Goal: Task Accomplishment & Management: Use online tool/utility

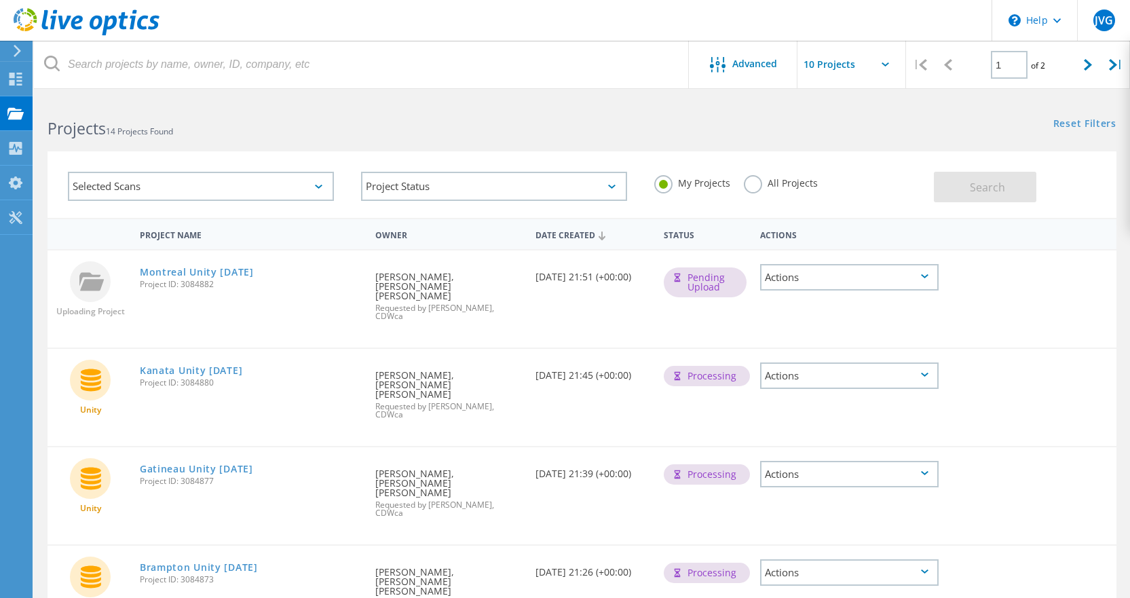
scroll to position [570, 0]
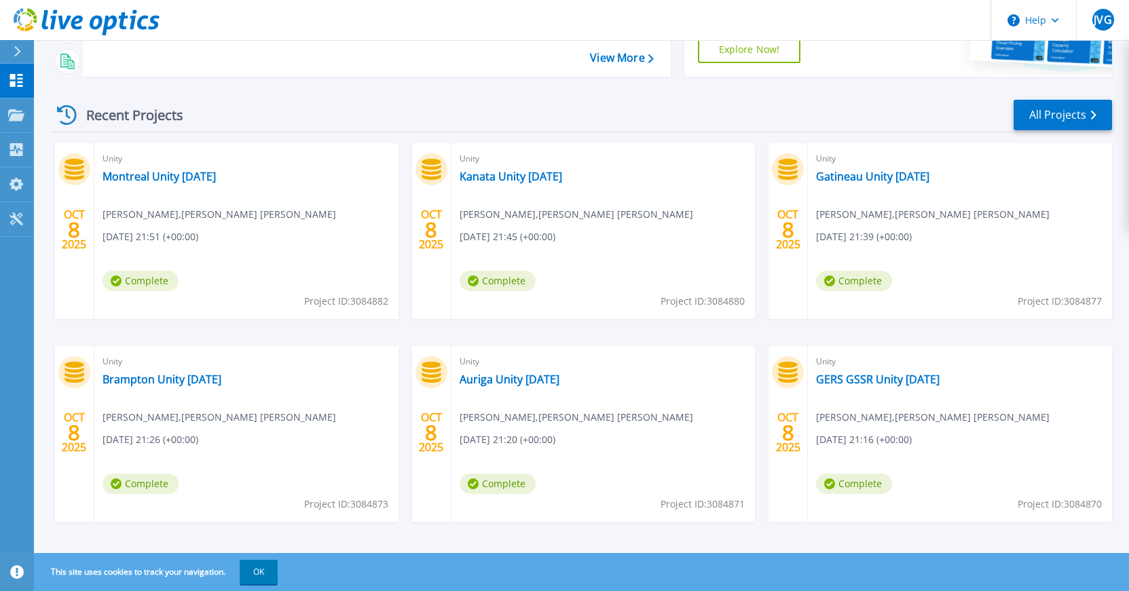
scroll to position [161, 0]
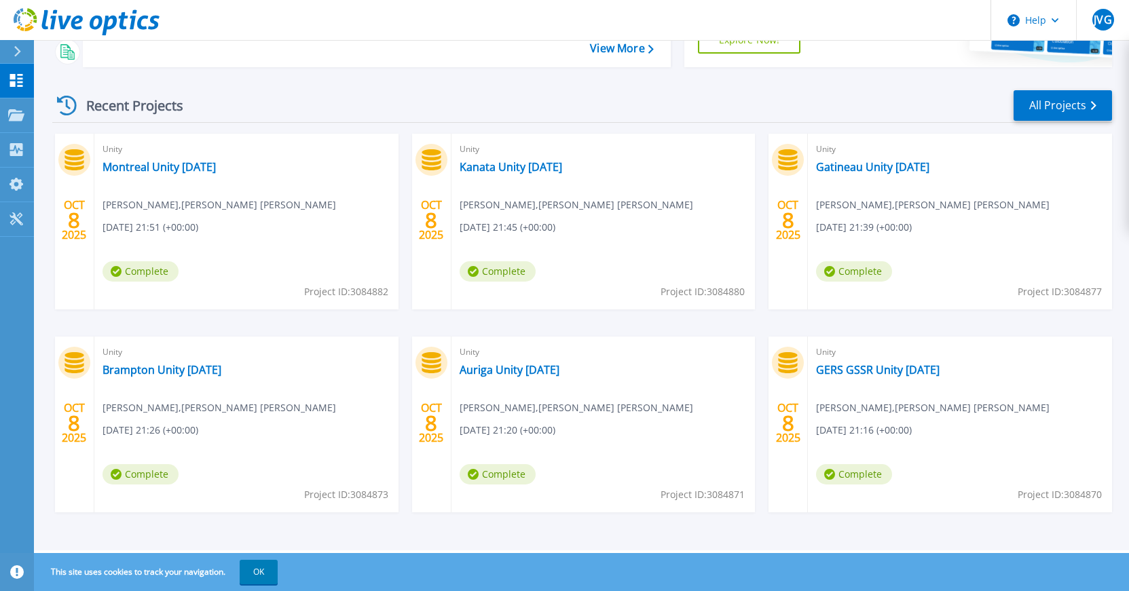
click at [900, 419] on div "Unity GERS GSSR Unity [DATE] [PERSON_NAME] , [PERSON_NAME] [PERSON_NAME] [DATE]…" at bounding box center [960, 425] width 304 height 176
click at [18, 116] on icon at bounding box center [16, 115] width 16 height 12
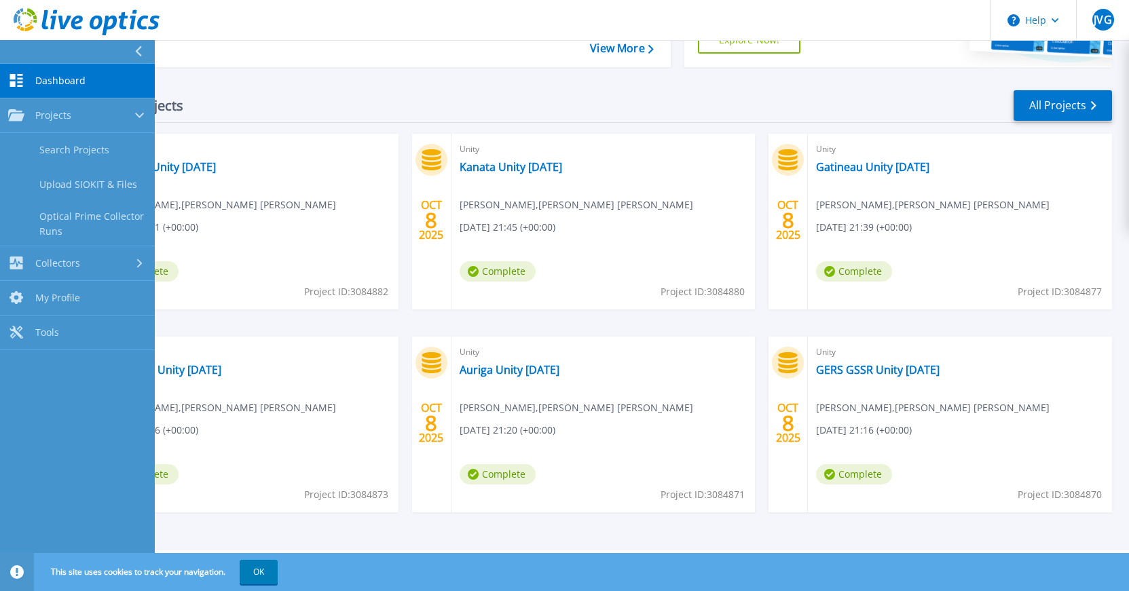
click at [63, 85] on span "Dashboard" at bounding box center [60, 81] width 50 height 12
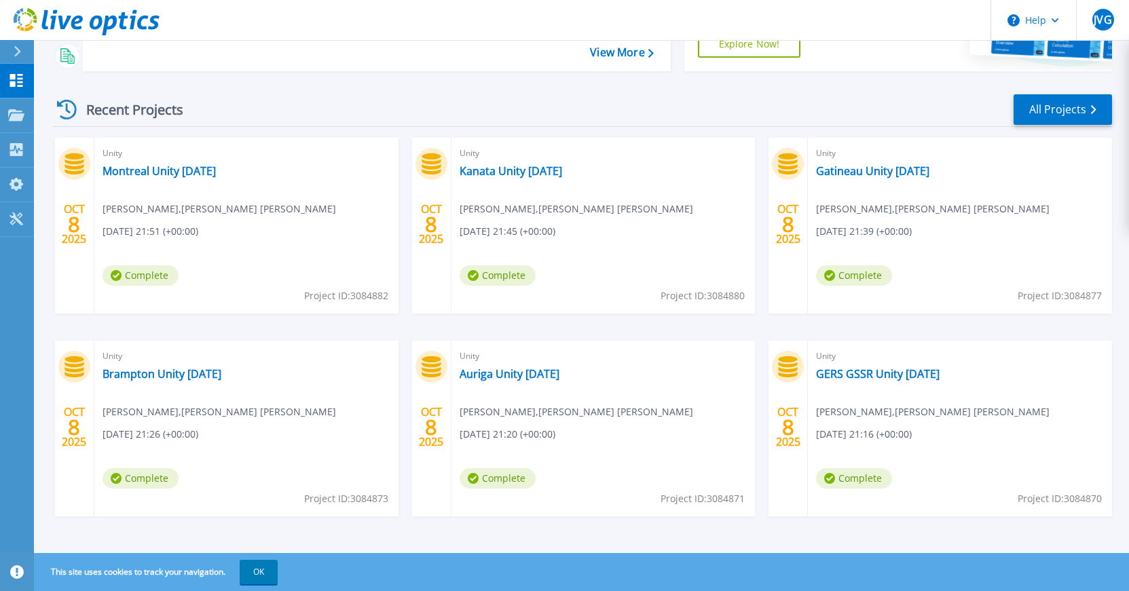
scroll to position [161, 0]
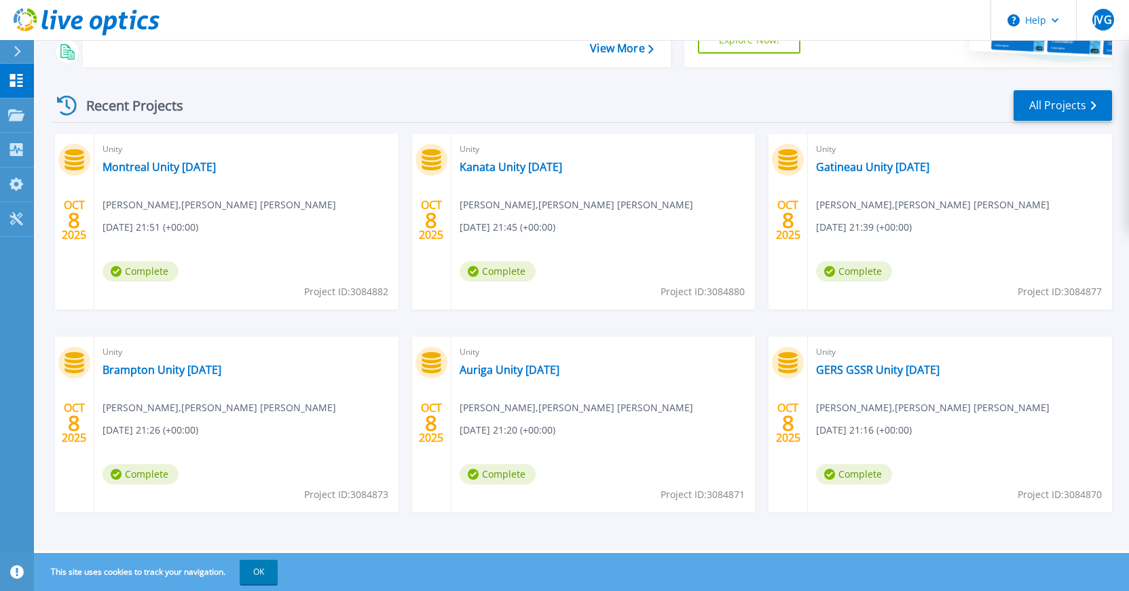
click at [850, 475] on span "Complete" at bounding box center [854, 474] width 76 height 20
click at [800, 421] on div "OCT 8 2025" at bounding box center [788, 424] width 26 height 50
click at [790, 372] on icon at bounding box center [788, 362] width 19 height 21
click at [849, 367] on link "GERS GSSR Unity [DATE]" at bounding box center [878, 370] width 124 height 14
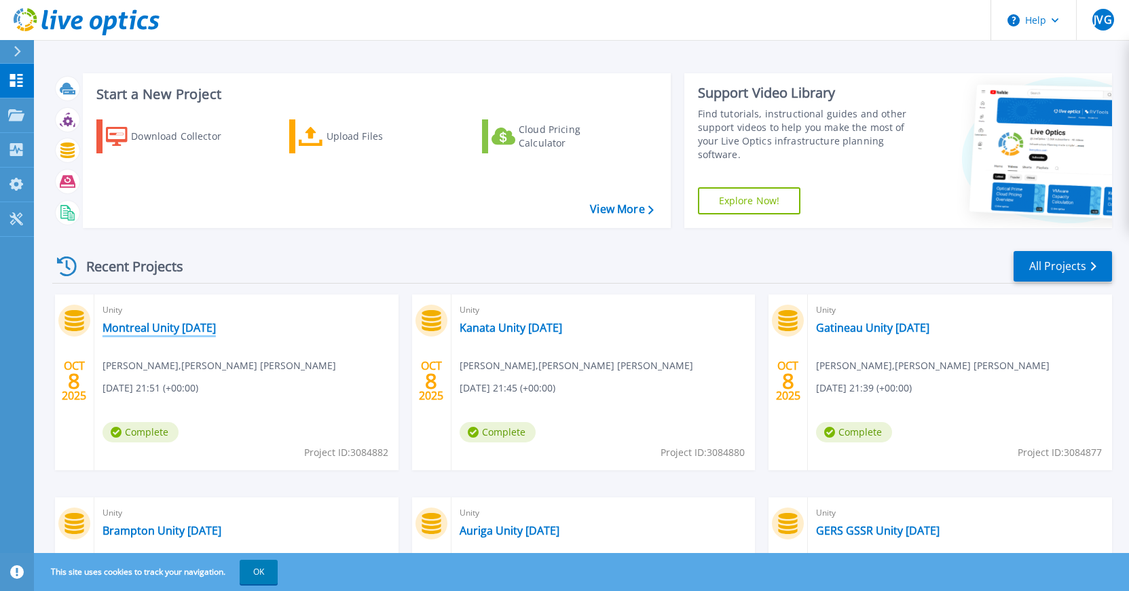
click at [180, 327] on link "Montreal Unity [DATE]" at bounding box center [159, 328] width 113 height 14
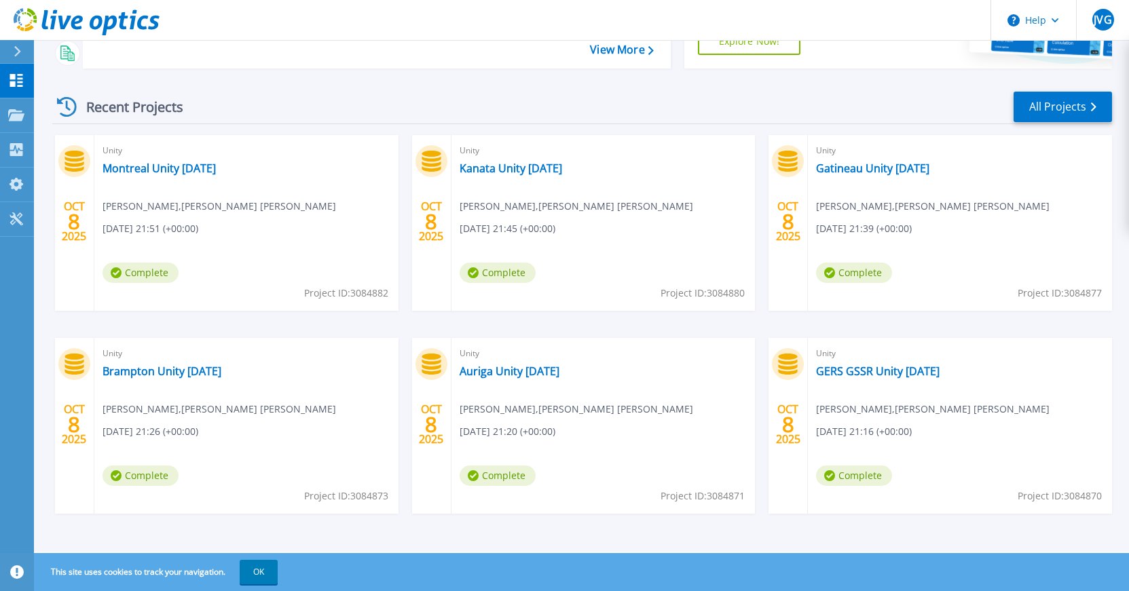
scroll to position [161, 0]
click at [160, 367] on link "Brampton Unity [DATE]" at bounding box center [162, 370] width 119 height 14
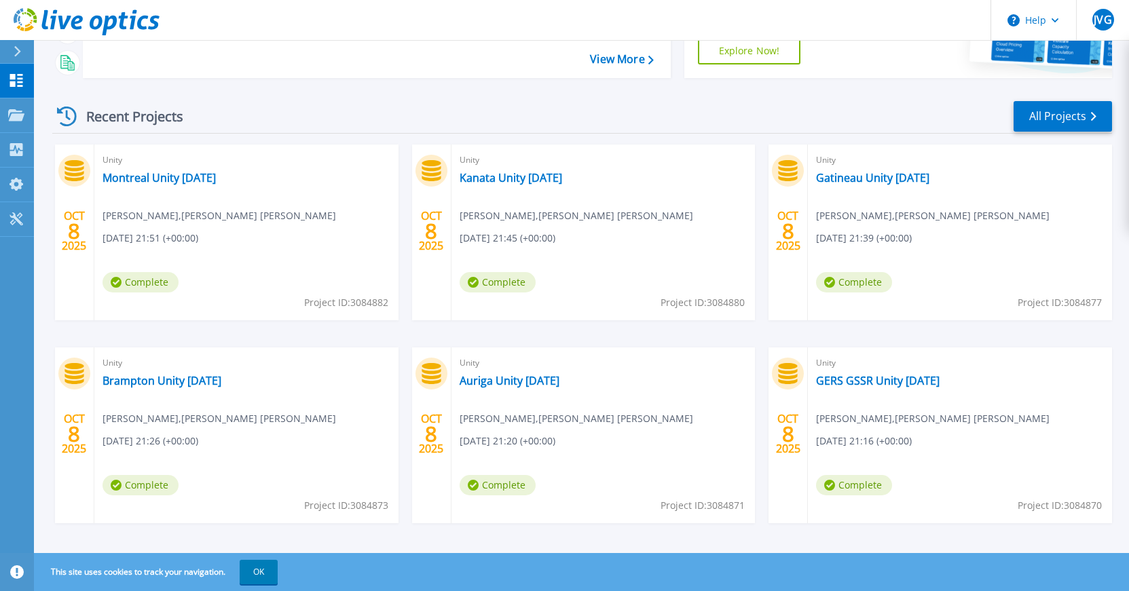
scroll to position [161, 0]
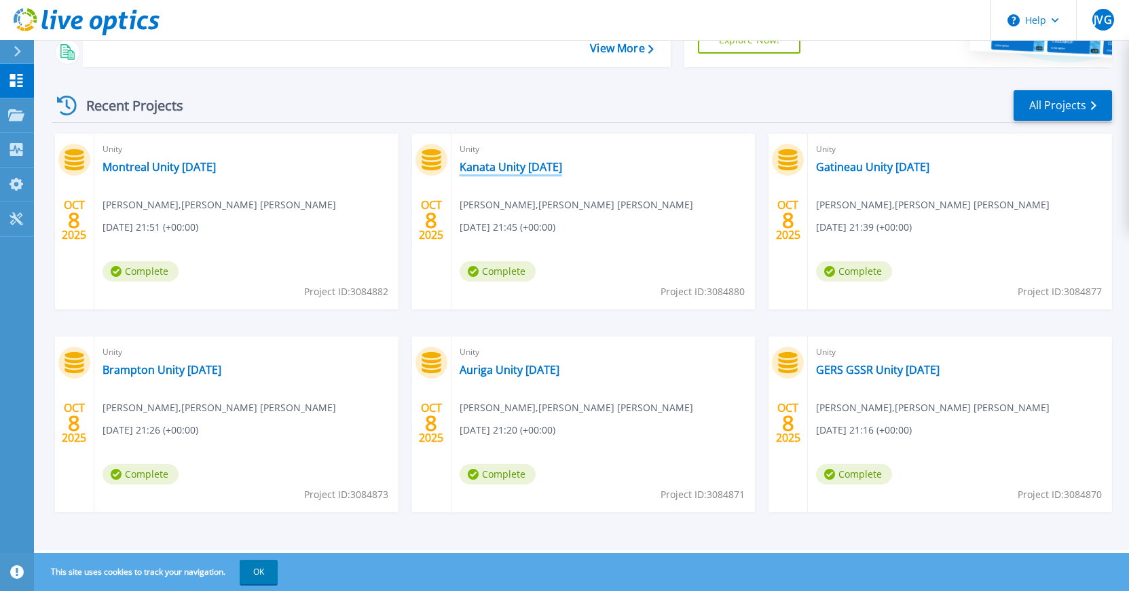
click at [502, 167] on link "Kanata Unity [DATE]" at bounding box center [511, 167] width 103 height 14
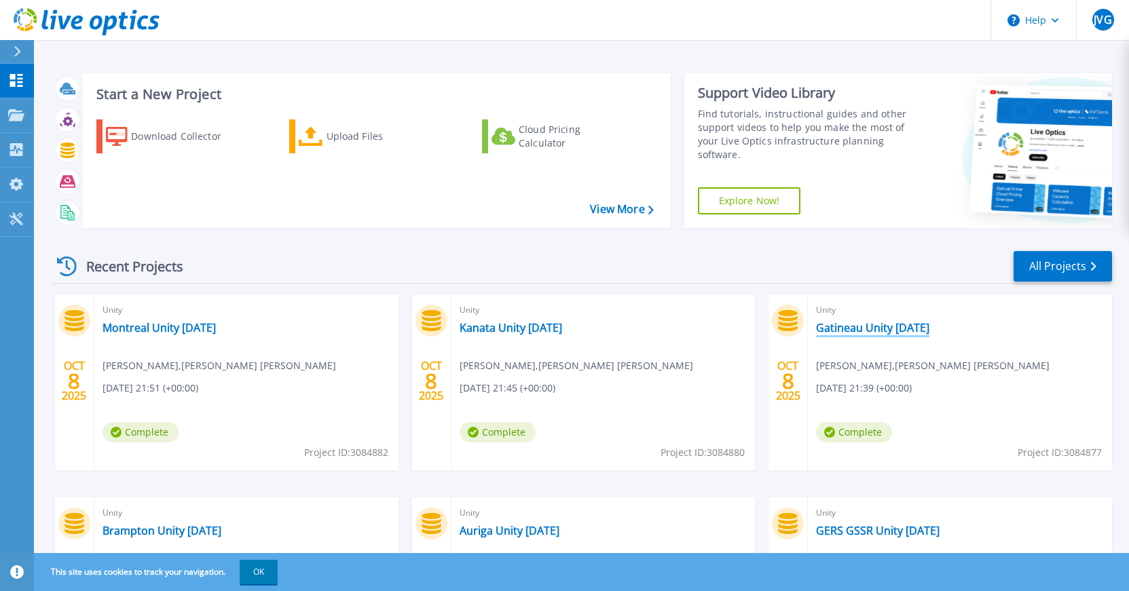
click at [843, 331] on link "Gatineau Unity [DATE]" at bounding box center [872, 328] width 113 height 14
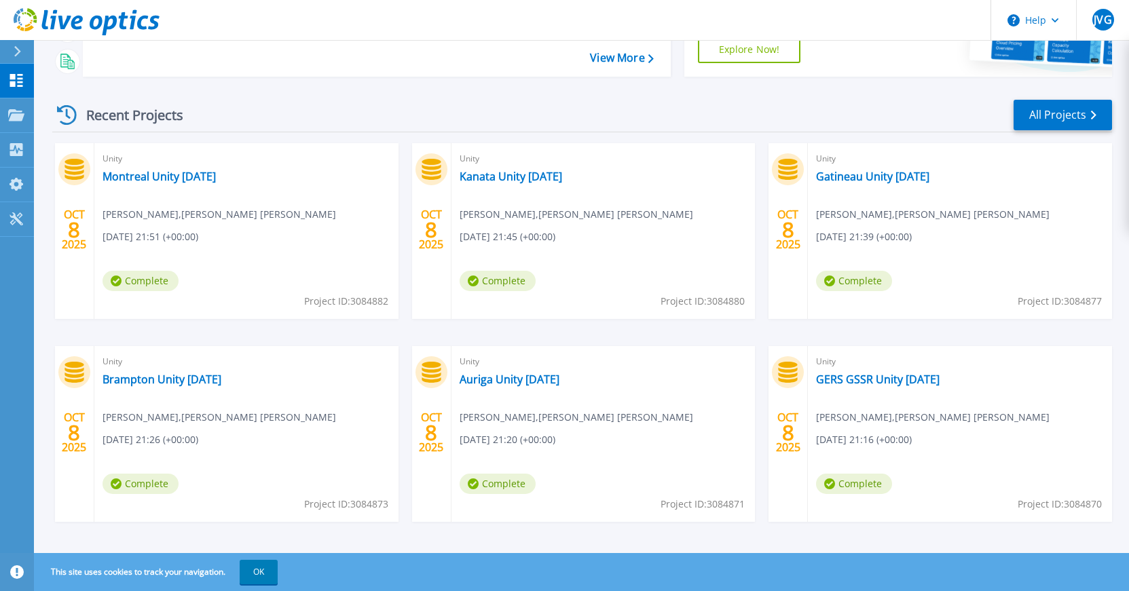
scroll to position [161, 0]
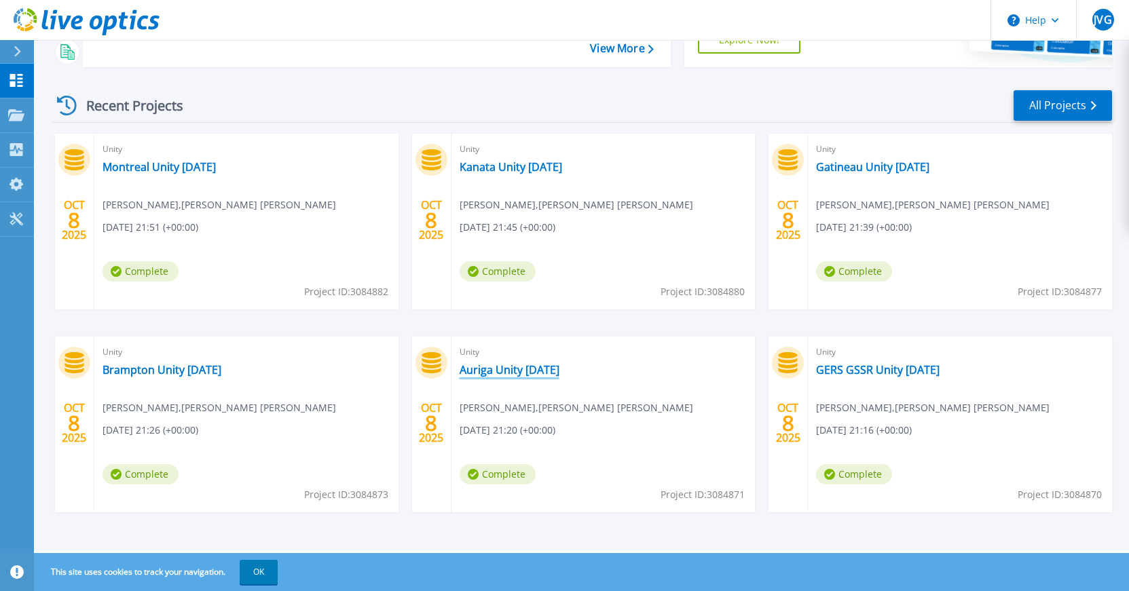
click at [511, 371] on link "Auriga Unity [DATE]" at bounding box center [510, 370] width 100 height 14
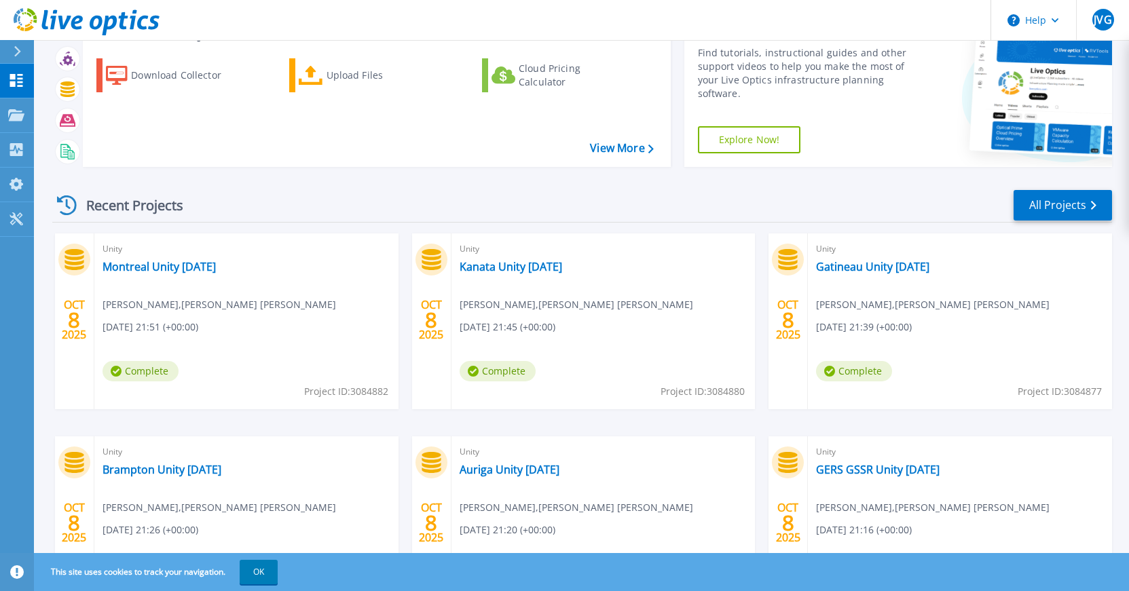
scroll to position [161, 0]
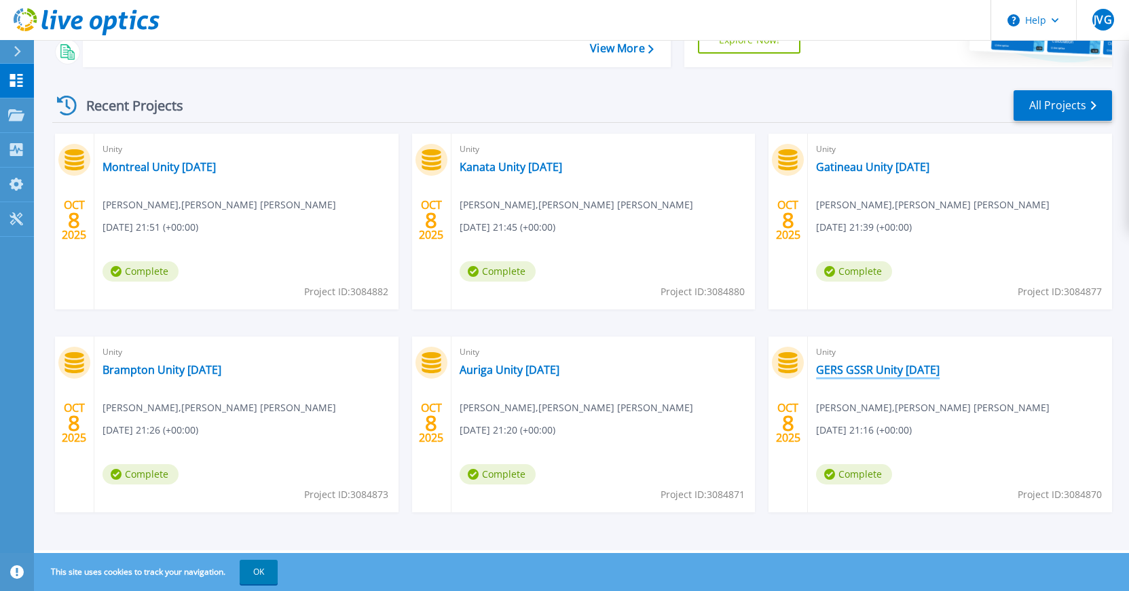
click at [875, 370] on link "GERS GSSR Unity [DATE]" at bounding box center [878, 370] width 124 height 14
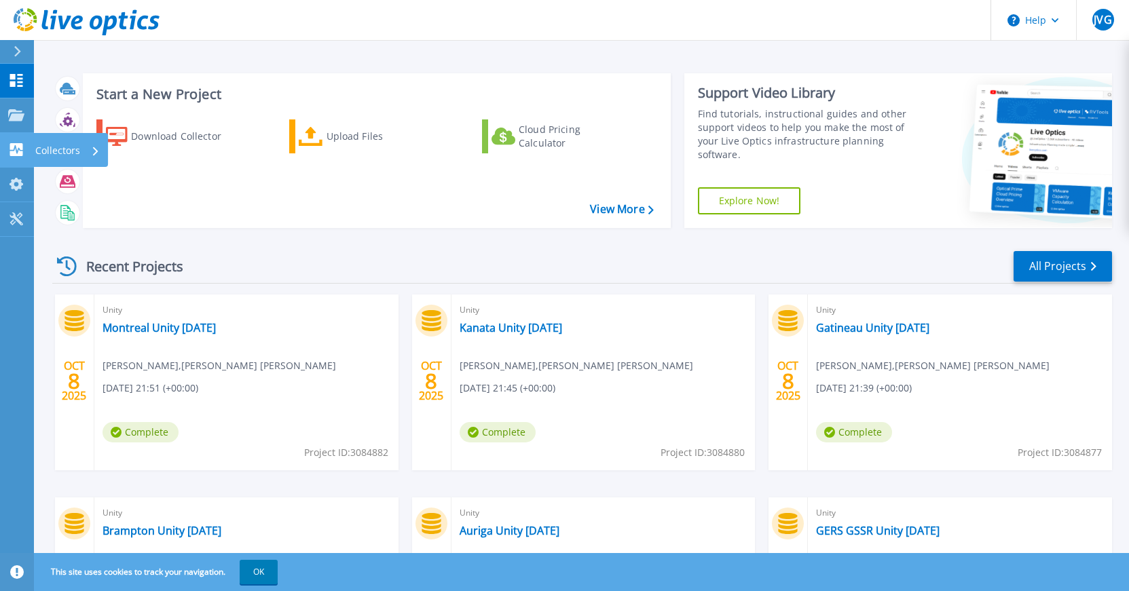
click at [16, 149] on icon at bounding box center [16, 149] width 16 height 13
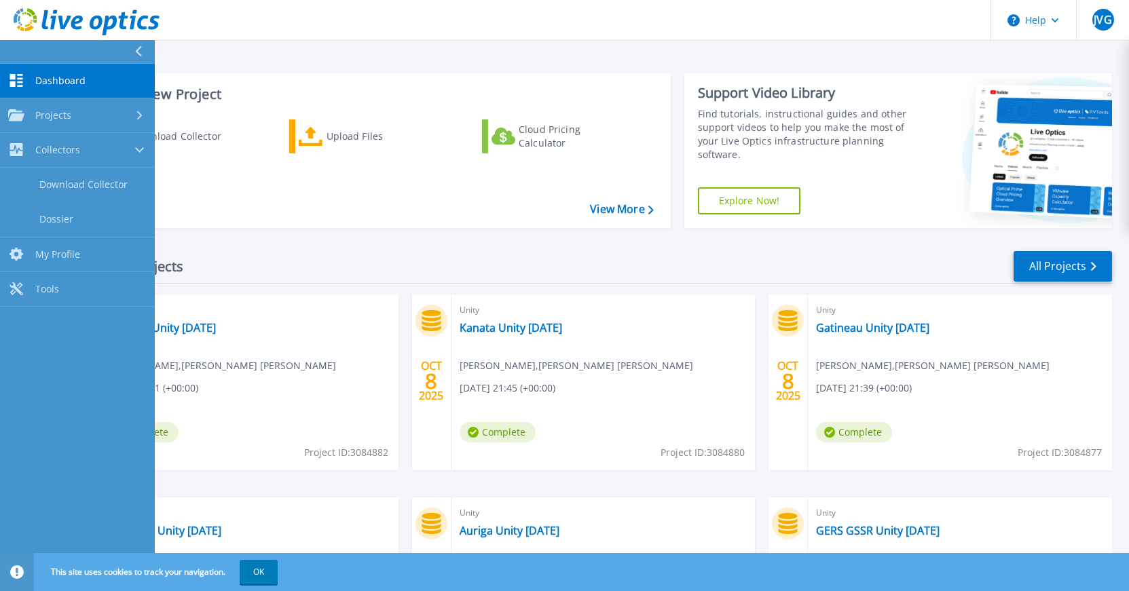
click at [29, 81] on link "Dashboard Dashboard" at bounding box center [77, 81] width 155 height 35
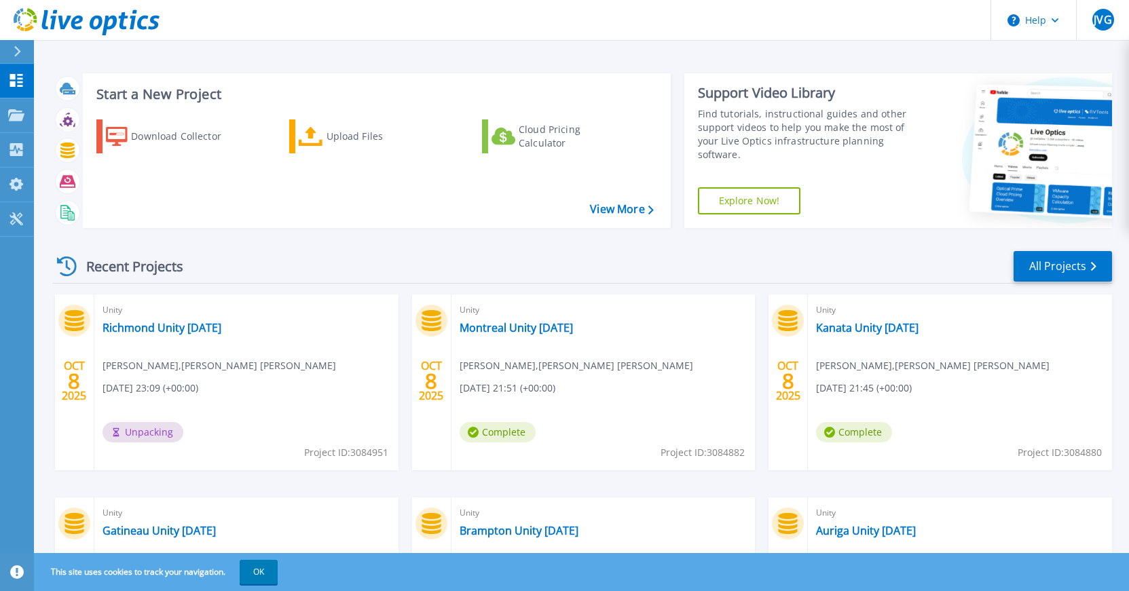
scroll to position [68, 0]
click at [173, 327] on link "Richmond Unity [DATE]" at bounding box center [162, 328] width 119 height 14
click at [17, 84] on icon at bounding box center [16, 80] width 16 height 13
click at [201, 328] on link "Richmond Unity 08-Oct-2025" at bounding box center [162, 328] width 119 height 14
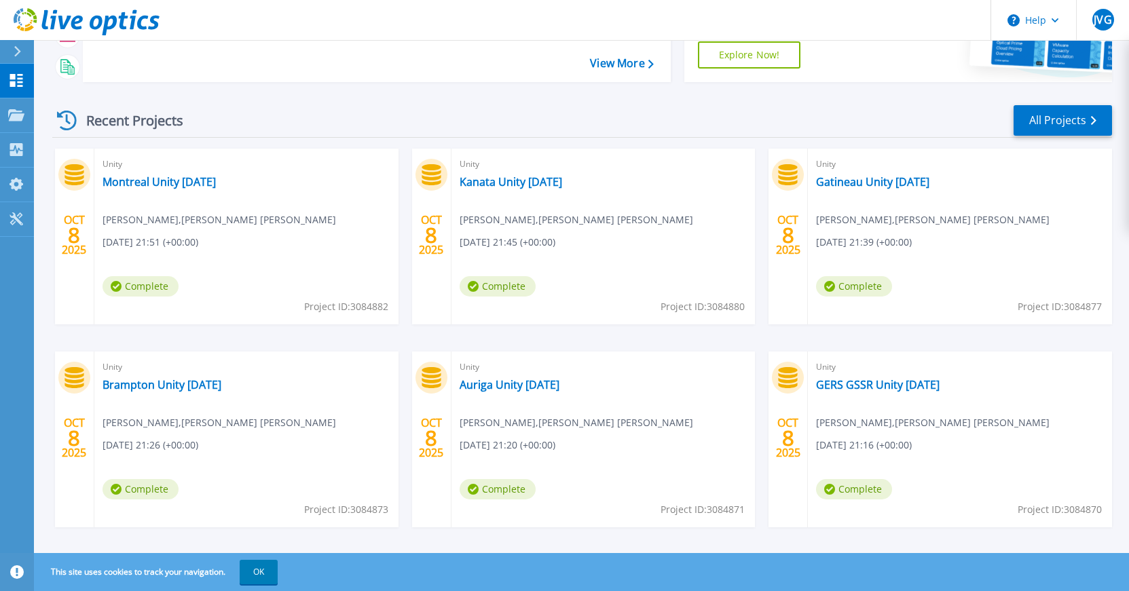
scroll to position [161, 0]
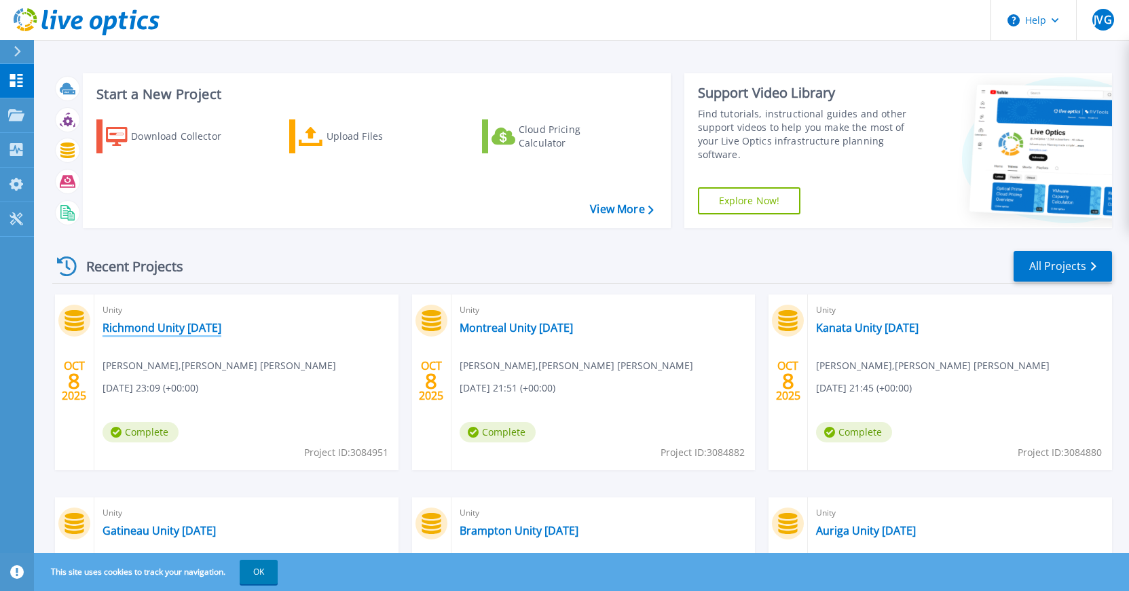
click at [202, 329] on link "Richmond Unity [DATE]" at bounding box center [162, 328] width 119 height 14
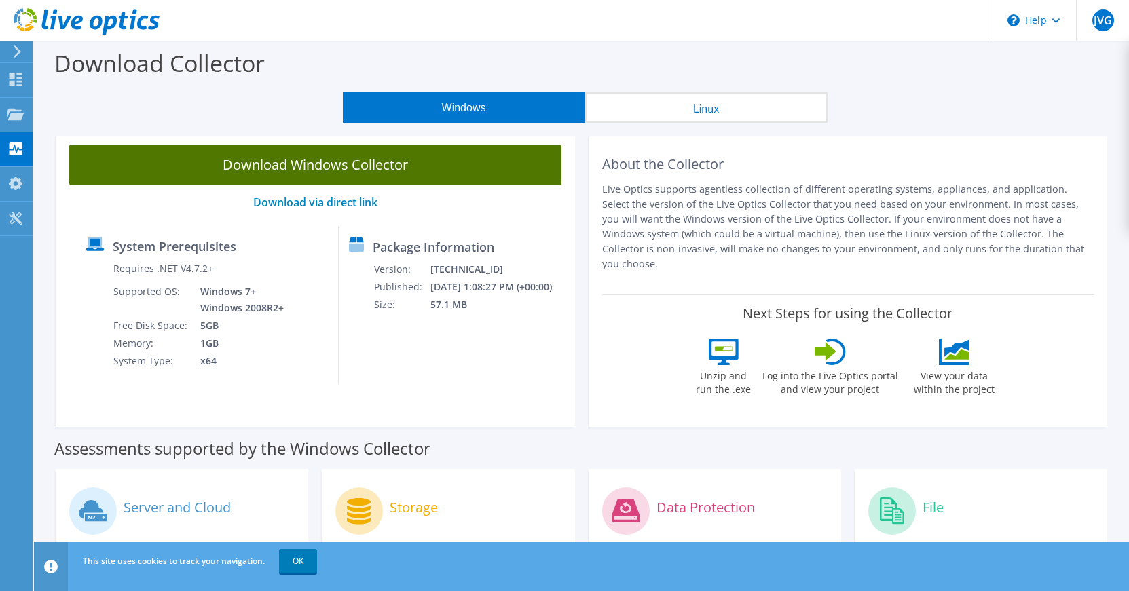
click at [293, 166] on link "Download Windows Collector" at bounding box center [315, 165] width 492 height 41
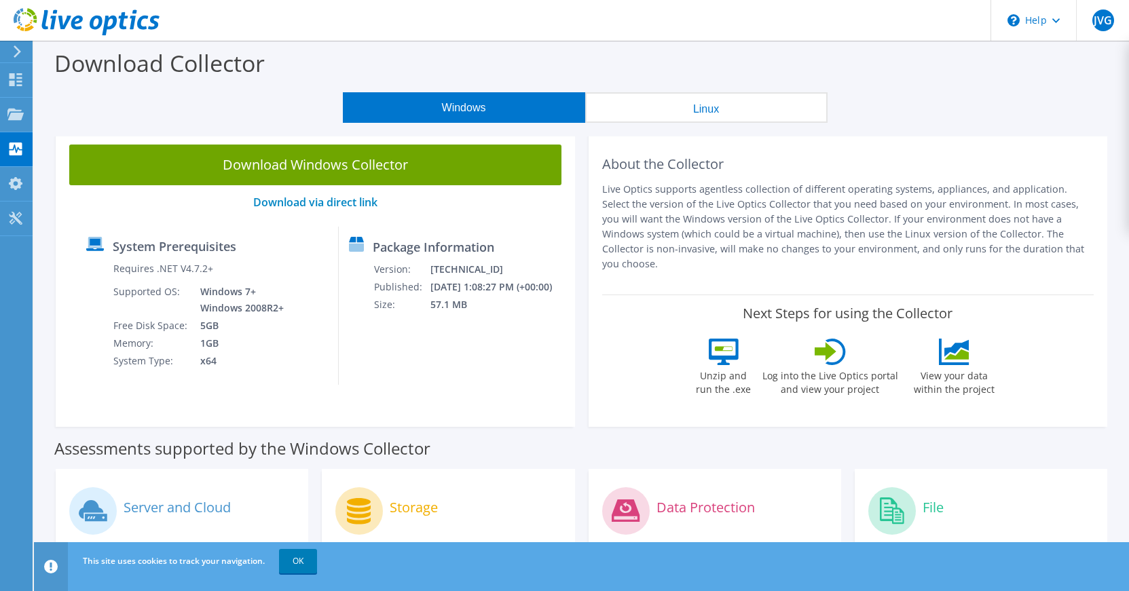
click at [23, 181] on icon at bounding box center [15, 183] width 16 height 13
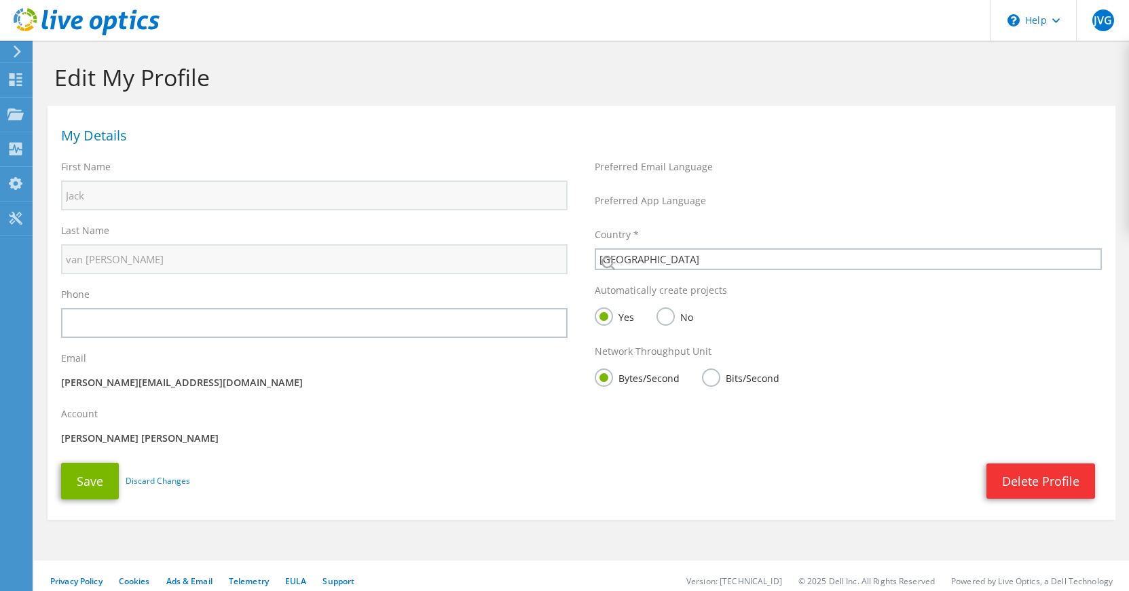
select select "37"
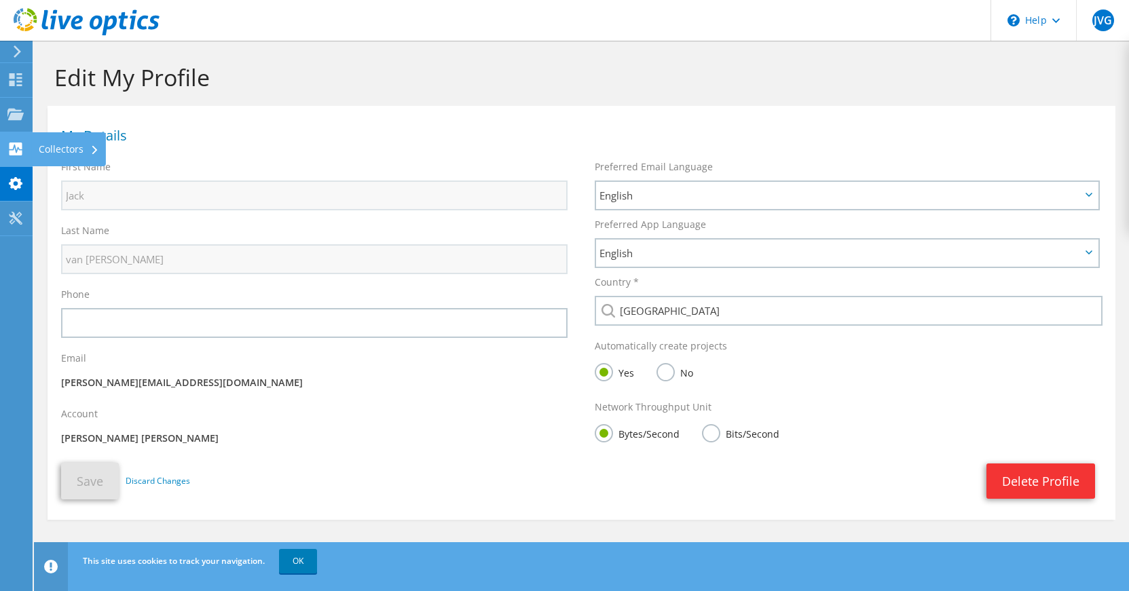
click at [11, 150] on icon at bounding box center [15, 149] width 16 height 13
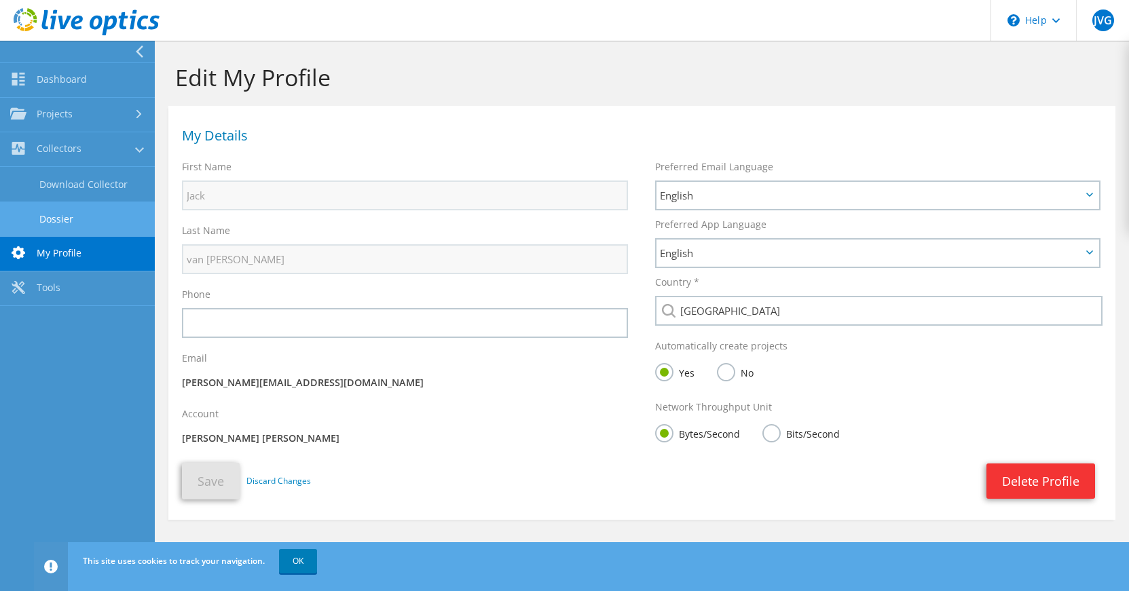
click at [58, 221] on link "Dossier" at bounding box center [77, 219] width 155 height 35
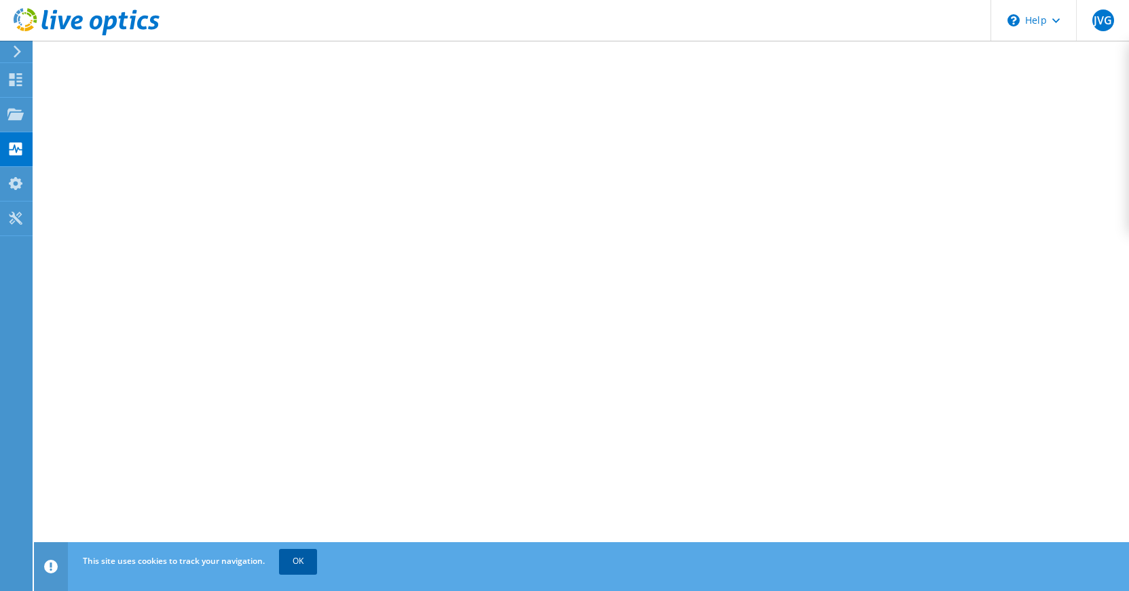
click at [303, 560] on link "OK" at bounding box center [298, 561] width 38 height 24
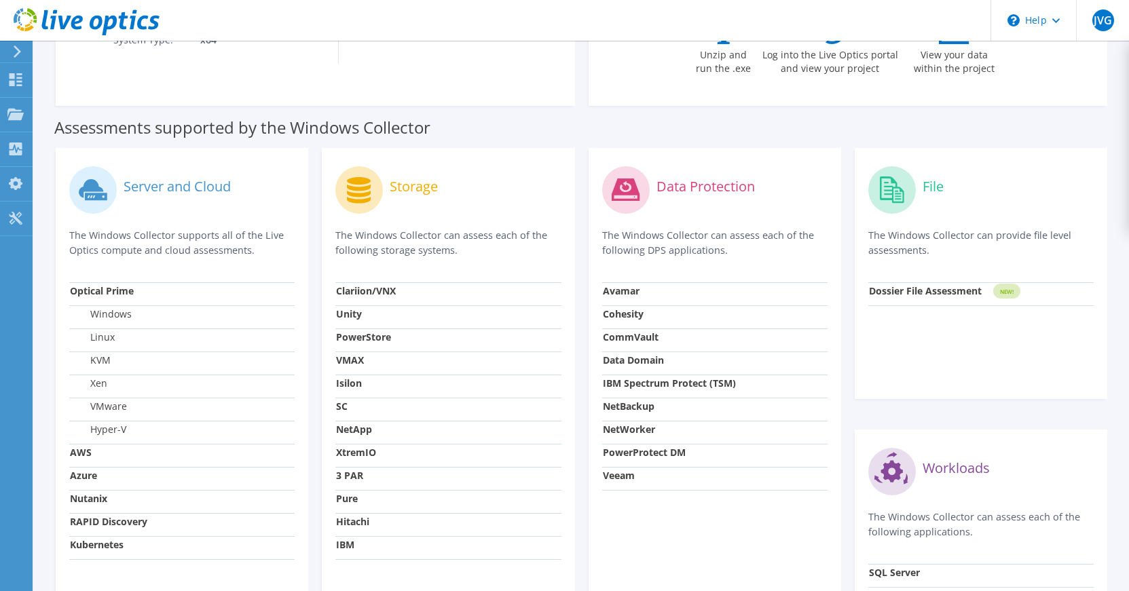
scroll to position [339, 0]
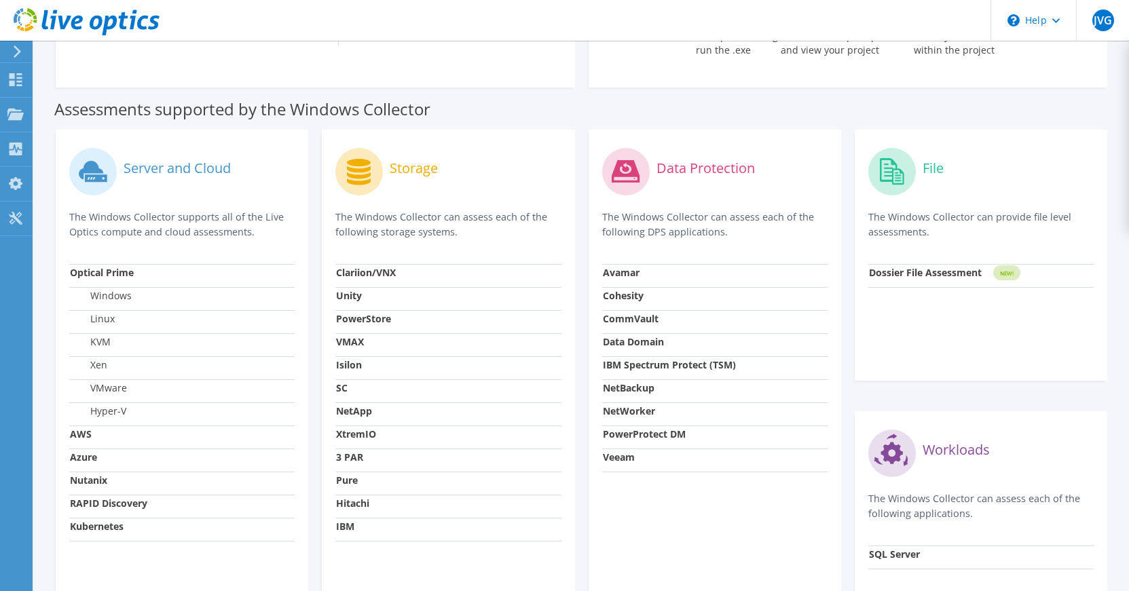
click at [421, 310] on td "PowerStore" at bounding box center [447, 321] width 225 height 23
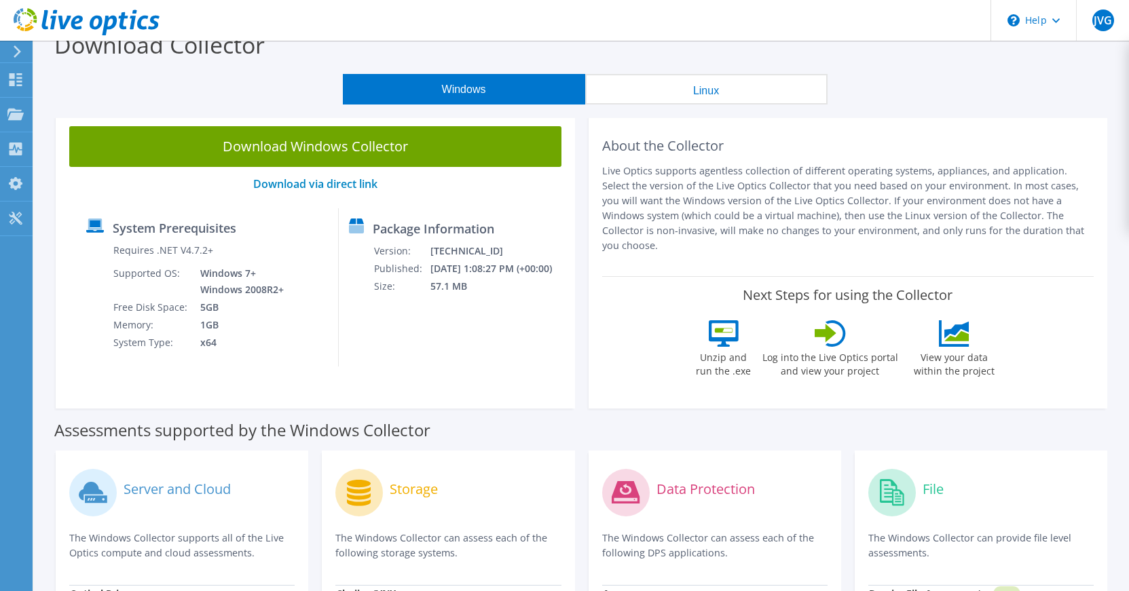
scroll to position [0, 0]
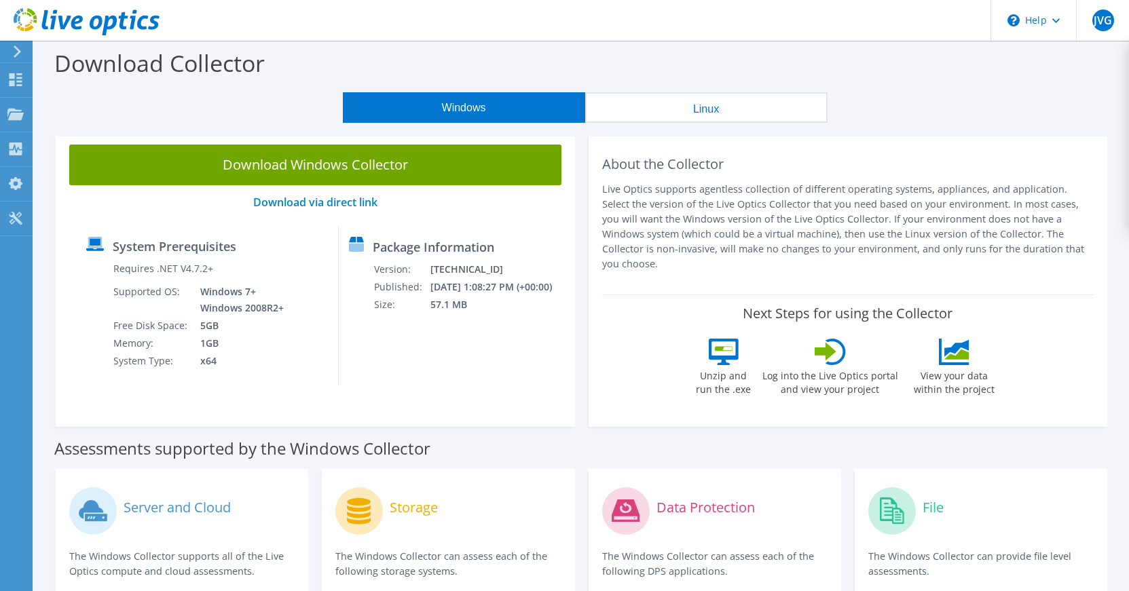
click at [29, 19] on icon at bounding box center [87, 22] width 146 height 28
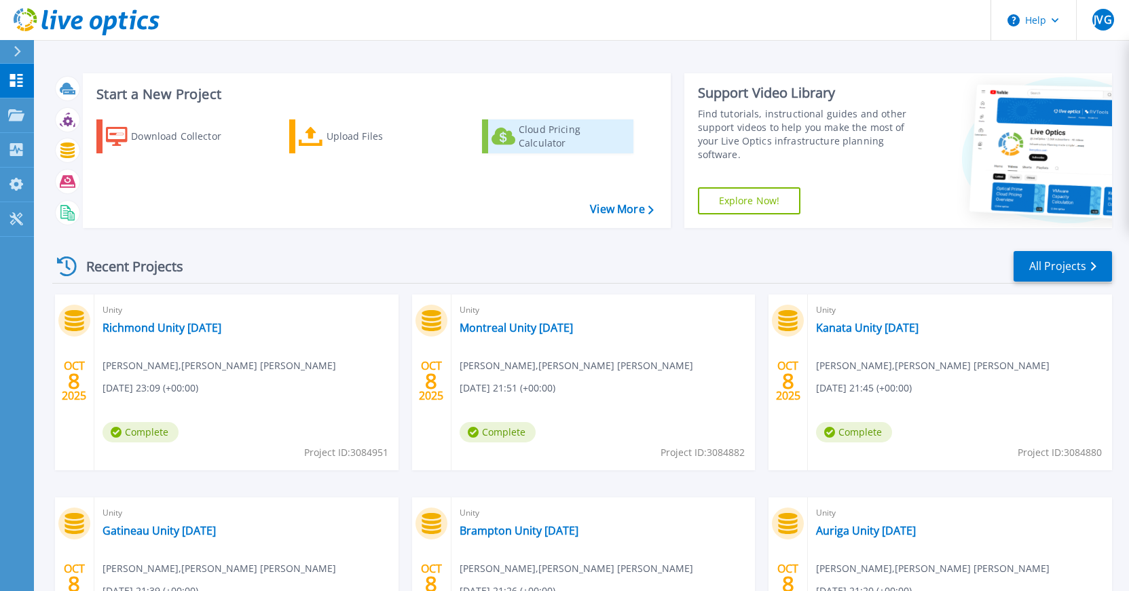
click at [564, 141] on div "Cloud Pricing Calculator" at bounding box center [573, 136] width 109 height 27
click at [12, 219] on icon at bounding box center [16, 219] width 16 height 13
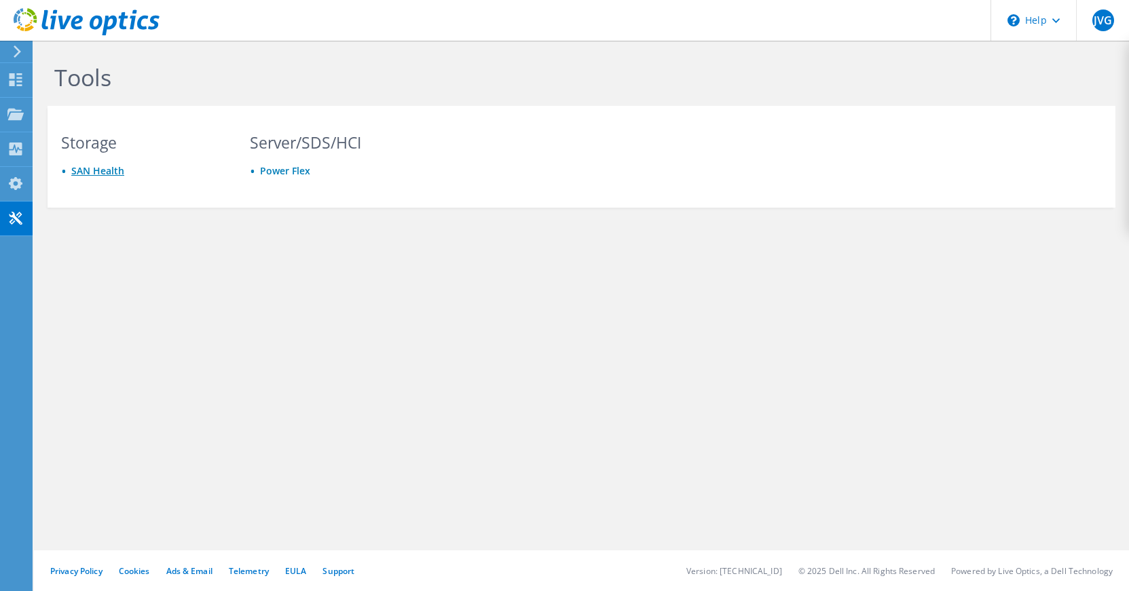
click at [86, 170] on link "SAN Health" at bounding box center [97, 170] width 53 height 13
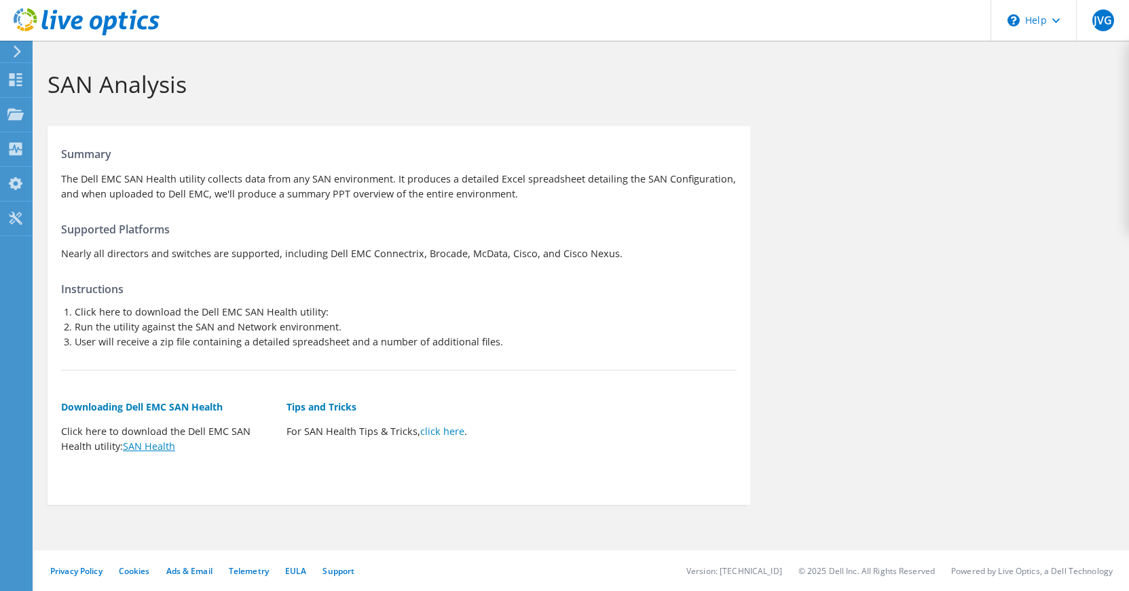
click at [145, 447] on link "SAN Health" at bounding box center [149, 446] width 52 height 13
